Goal: Task Accomplishment & Management: Complete application form

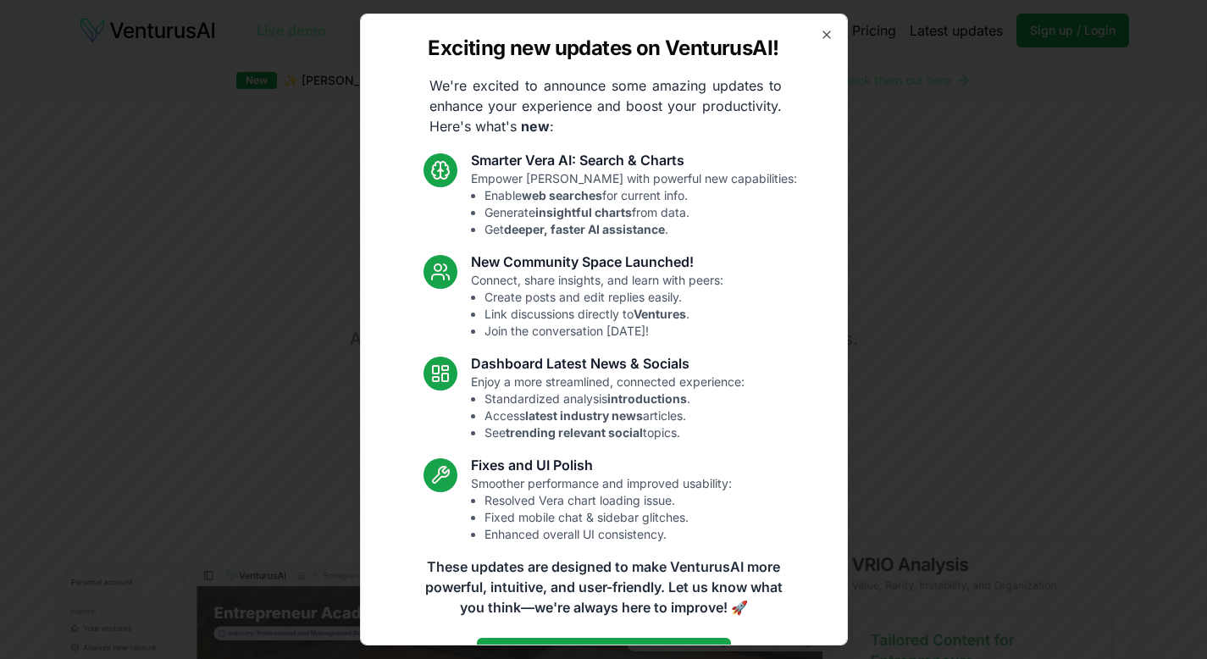
scroll to position [47, 0]
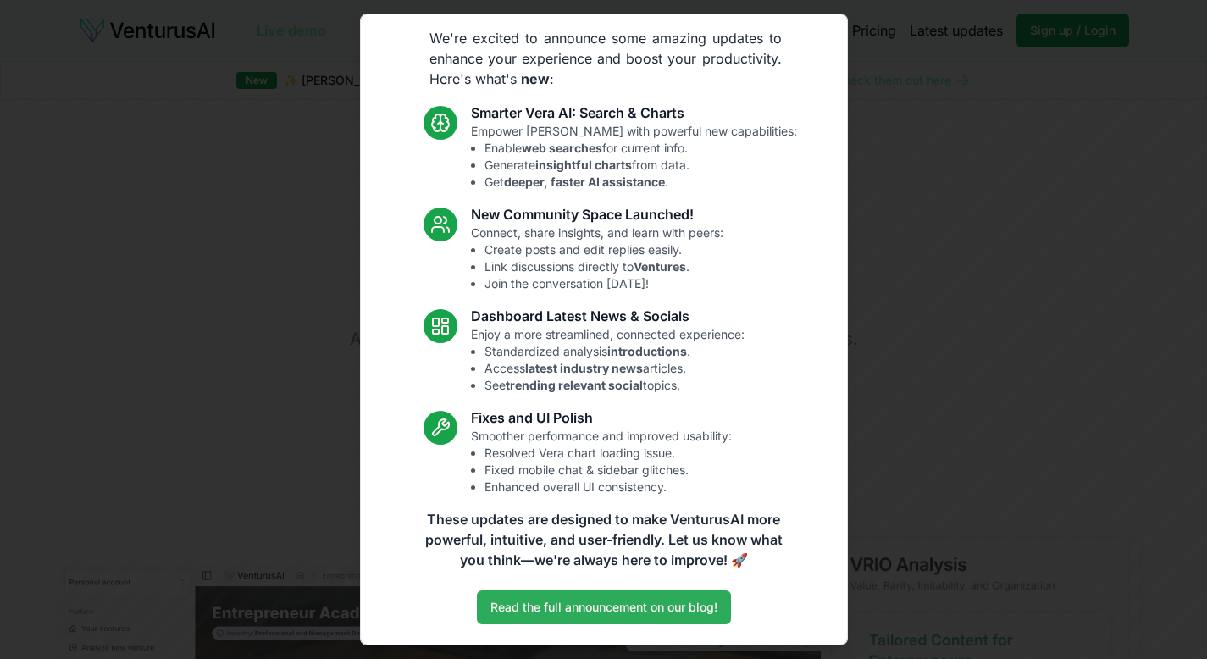
click at [560, 616] on link "Read the full announcement on our blog!" at bounding box center [604, 607] width 254 height 34
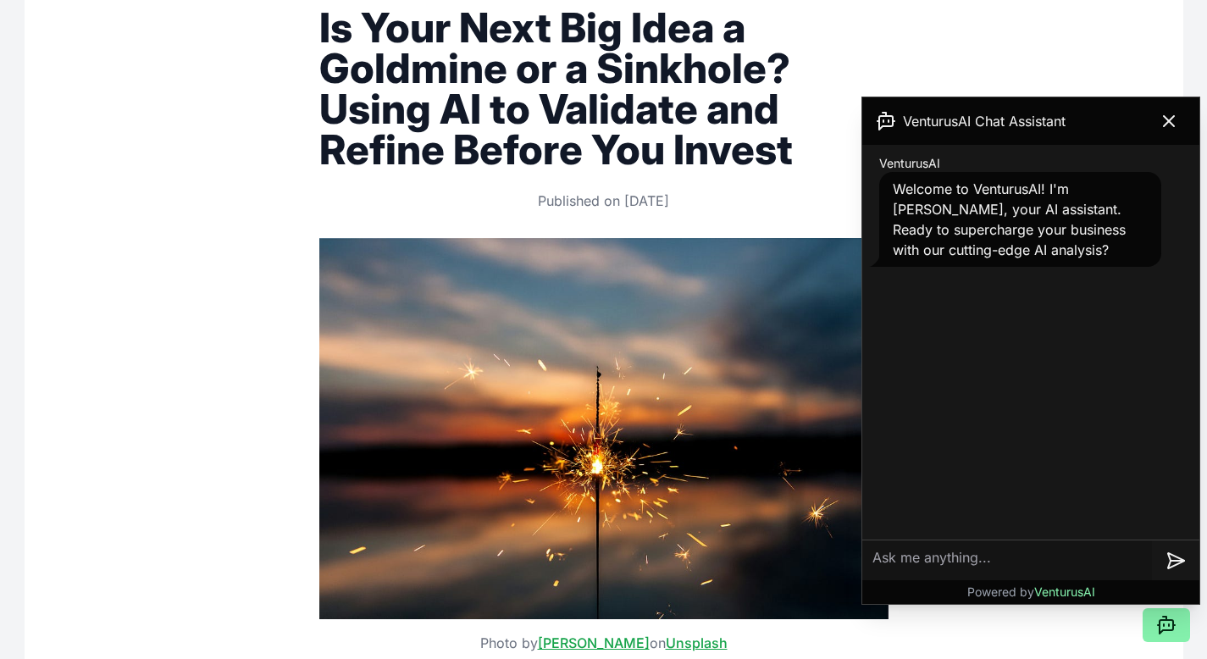
scroll to position [297, 0]
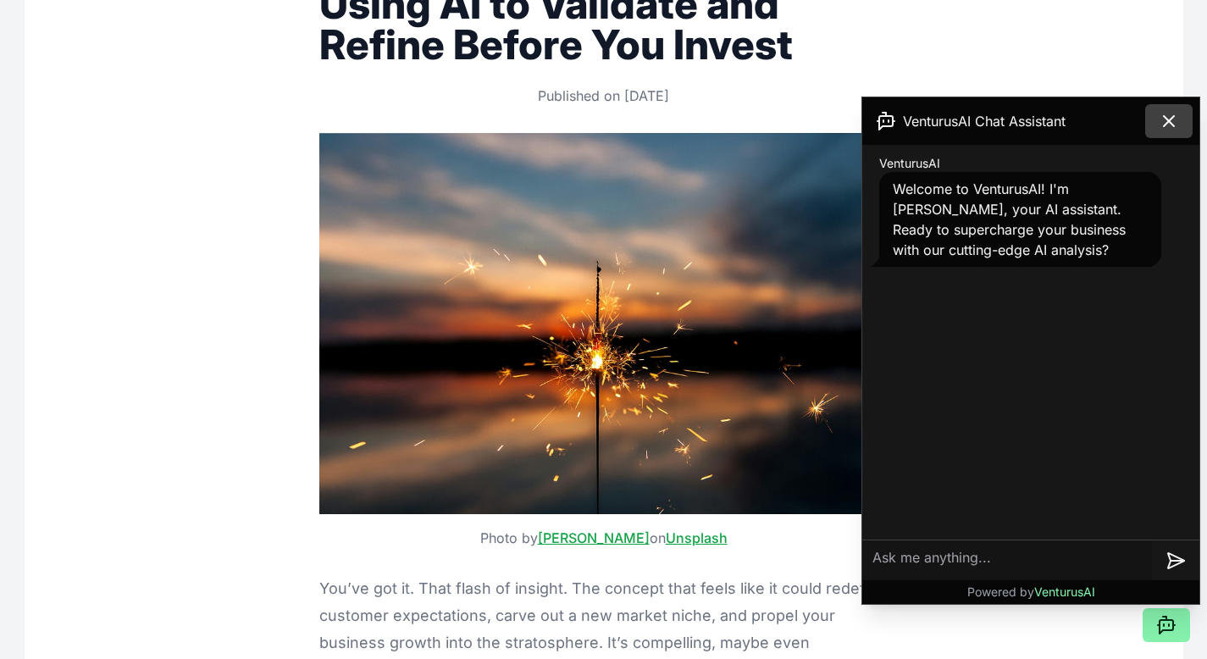
click at [1164, 115] on icon at bounding box center [1168, 121] width 20 height 20
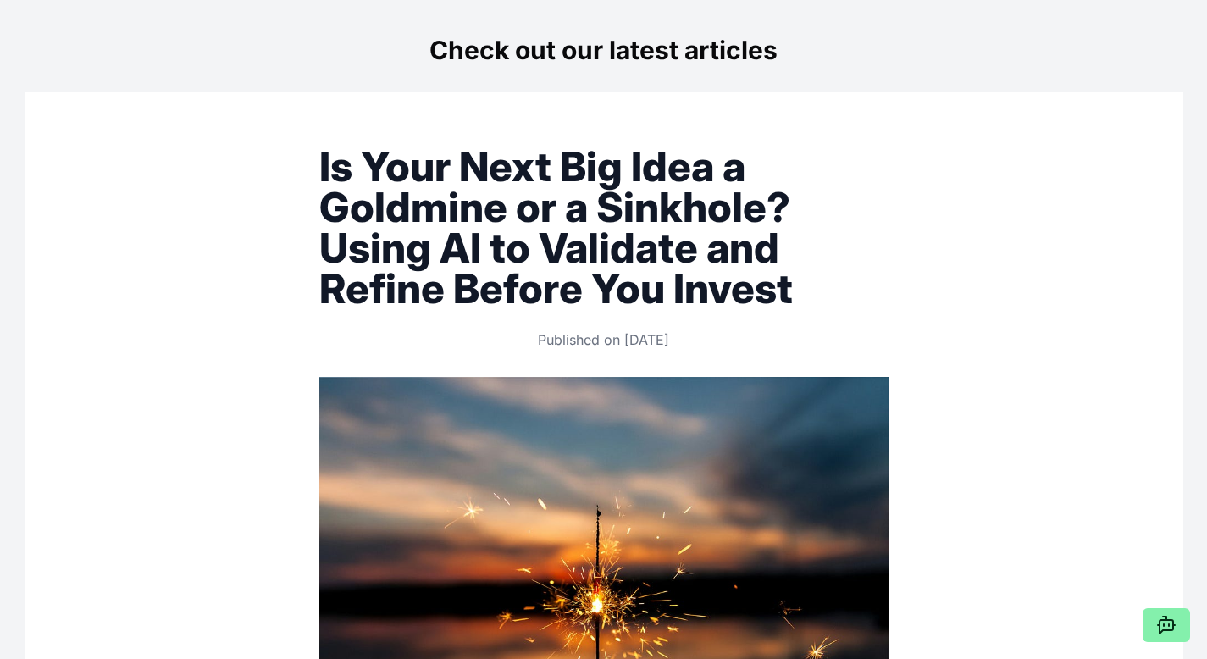
scroll to position [0, 0]
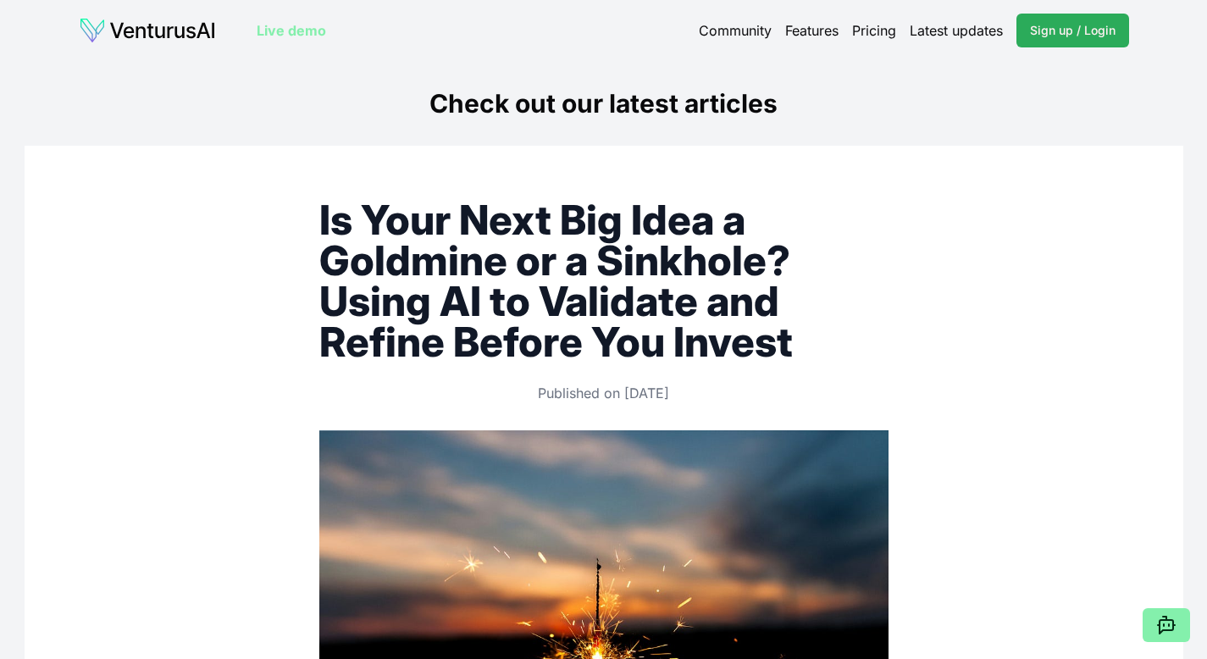
click at [1078, 40] on link "Sign up / Login Login" at bounding box center [1072, 31] width 113 height 34
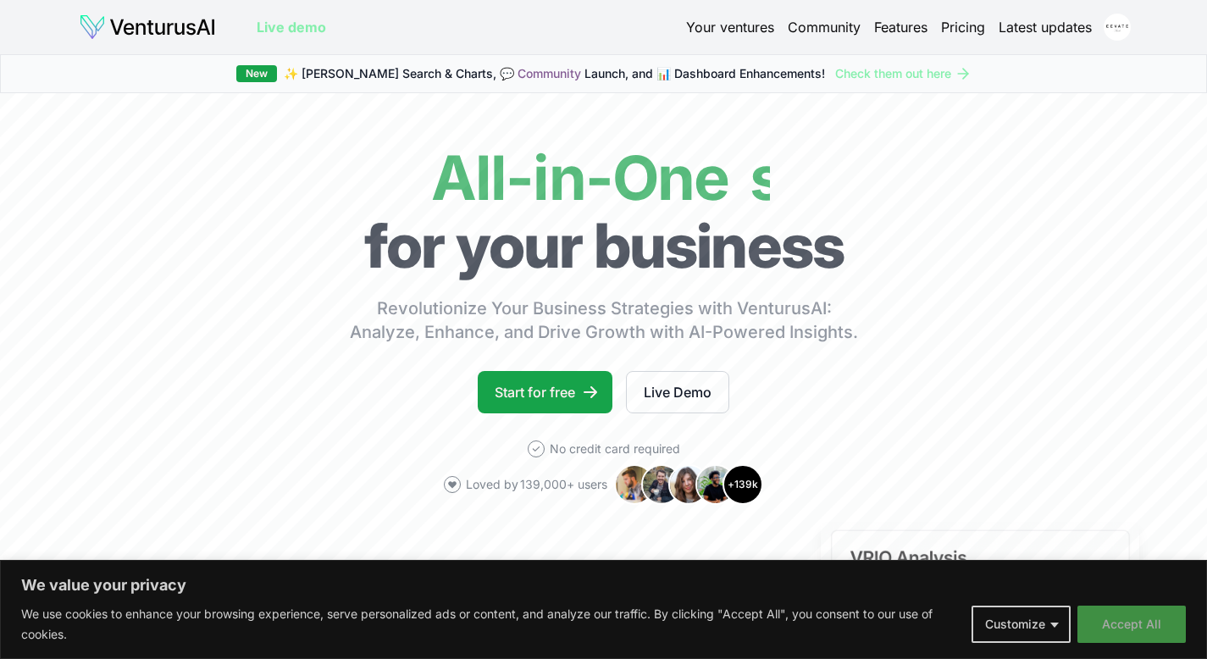
click at [1134, 633] on button "Accept All" at bounding box center [1131, 623] width 108 height 37
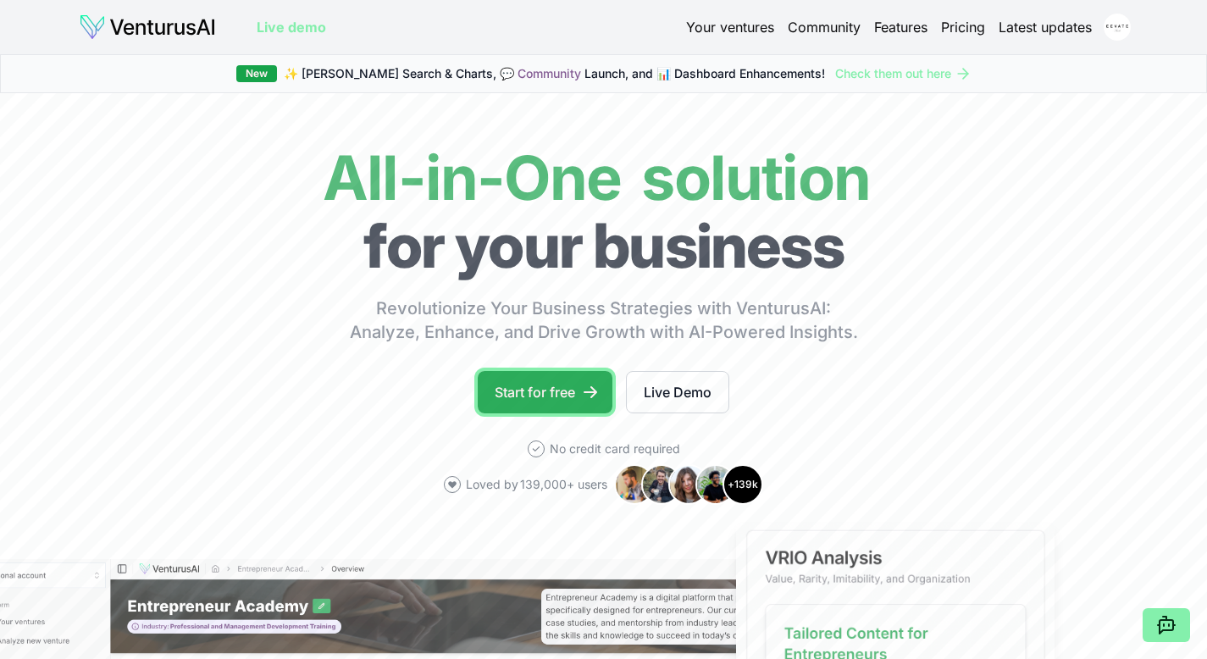
click at [566, 389] on link "Start for free" at bounding box center [545, 392] width 135 height 42
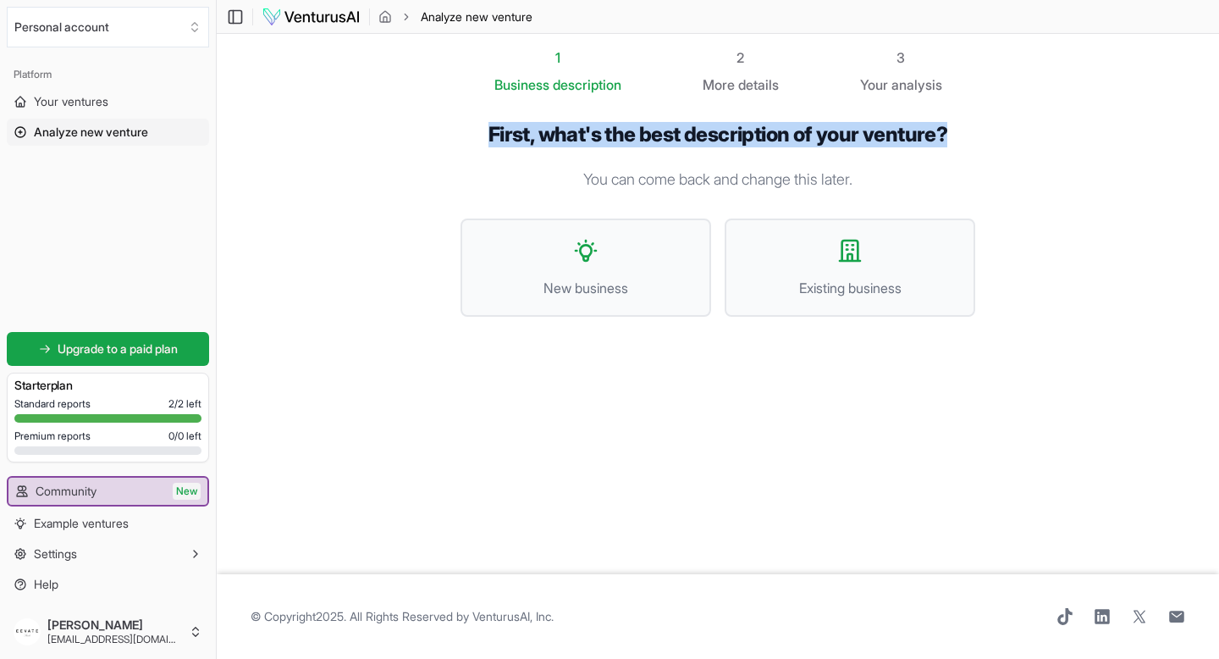
drag, startPoint x: 478, startPoint y: 130, endPoint x: 981, endPoint y: 132, distance: 503.0
click at [981, 132] on div "First, what's the best description of your venture? You can come back and chang…" at bounding box center [718, 233] width 569 height 276
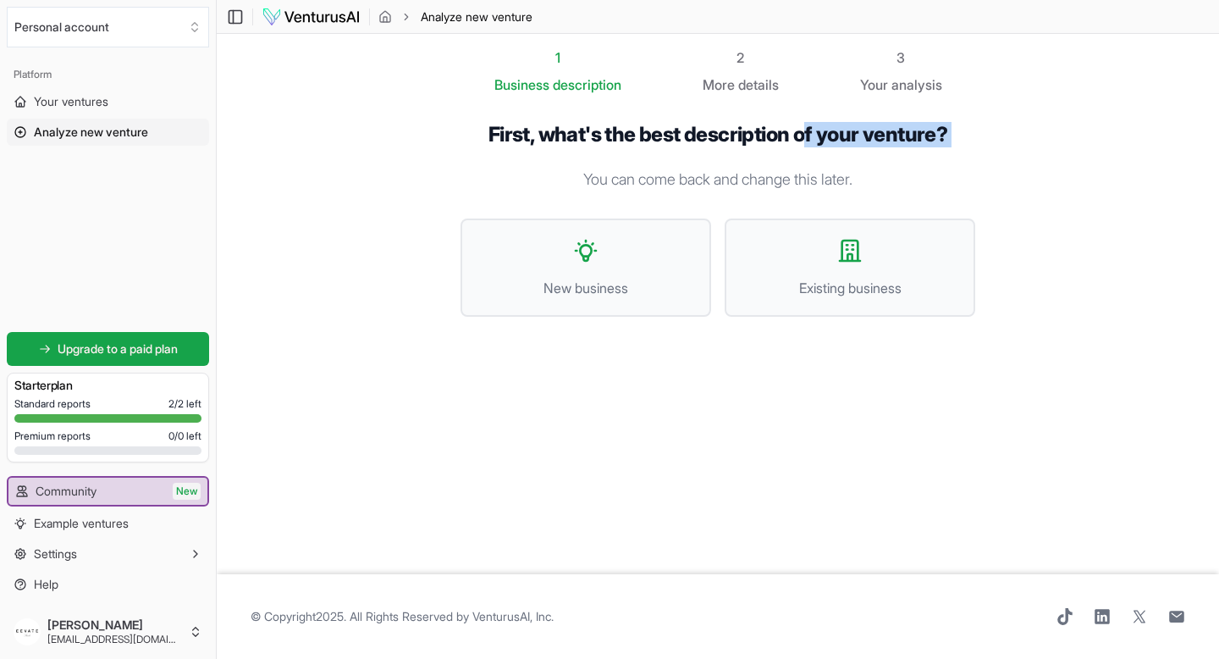
drag, startPoint x: 803, startPoint y: 133, endPoint x: 967, endPoint y: 157, distance: 166.1
click at [967, 157] on div "First, what's the best description of your venture? You can come back and chang…" at bounding box center [718, 233] width 515 height 222
click at [850, 261] on icon at bounding box center [850, 250] width 20 height 20
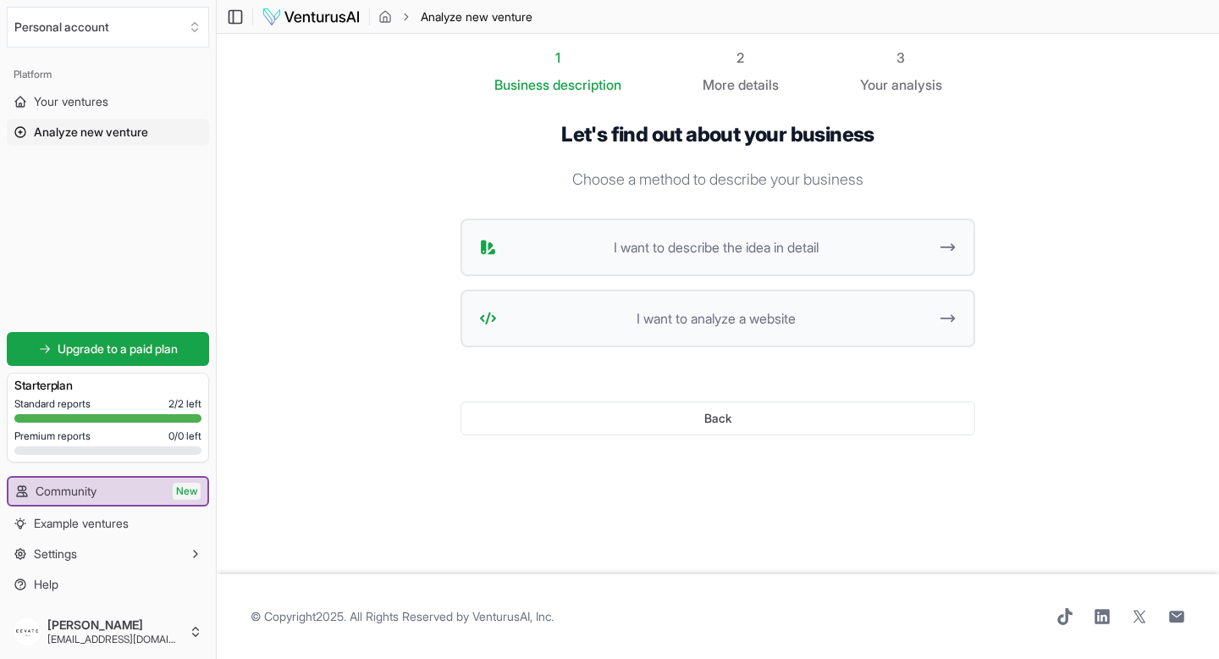
click at [319, 14] on img at bounding box center [311, 17] width 99 height 20
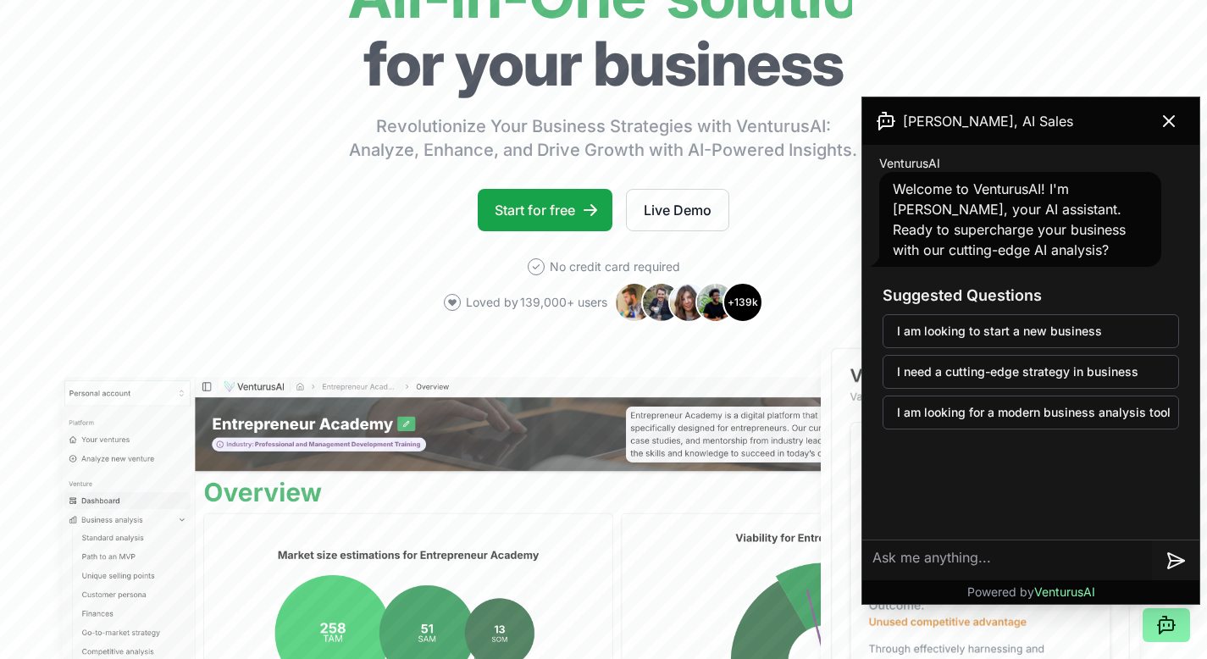
scroll to position [222, 0]
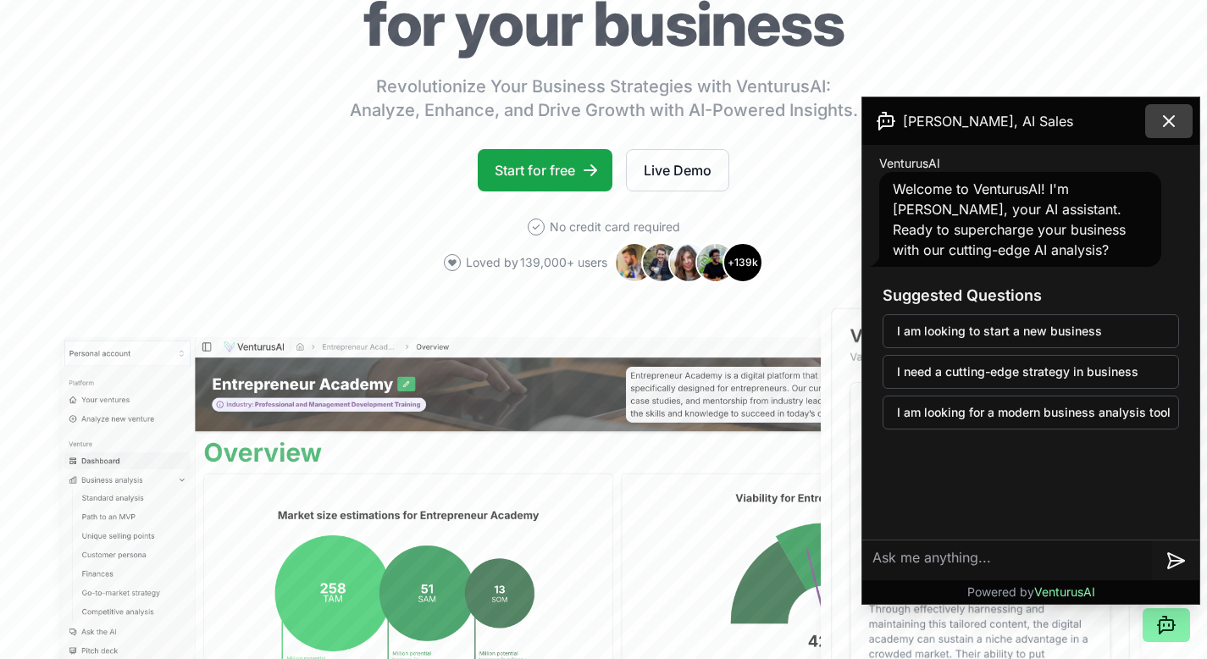
click at [1168, 119] on icon at bounding box center [1168, 121] width 20 height 20
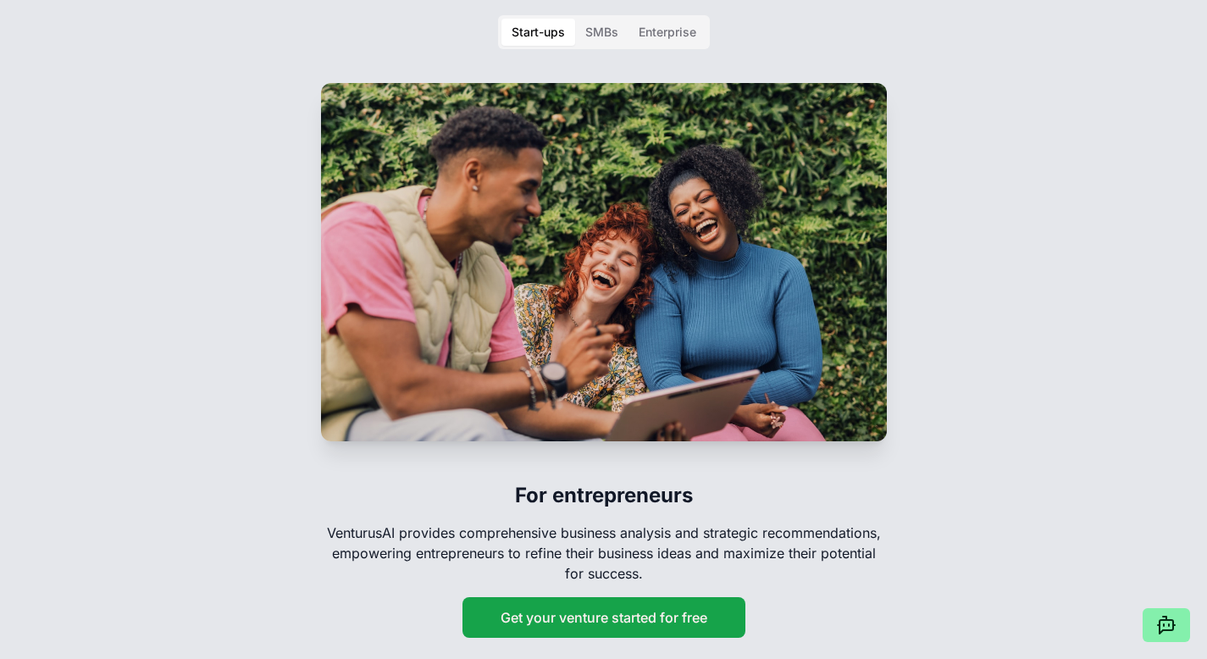
scroll to position [2324, 0]
